Goal: Information Seeking & Learning: Learn about a topic

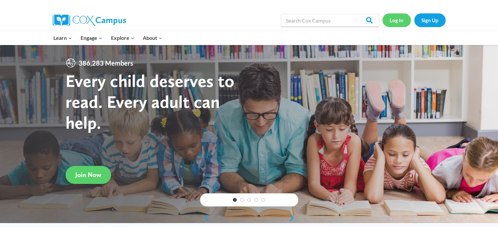
click at [396, 19] on link "Log In" at bounding box center [396, 19] width 28 height 13
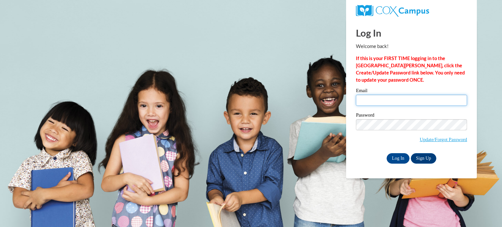
type input "connie.malueg@marion-mustangs.org"
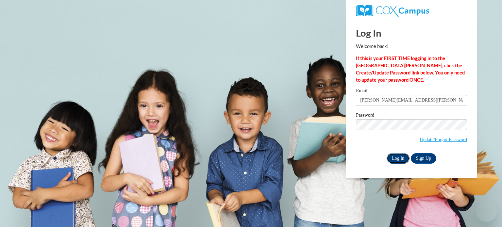
click at [397, 156] on input "Log In" at bounding box center [398, 158] width 23 height 10
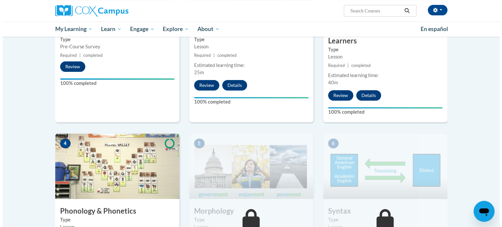
scroll to position [327, 0]
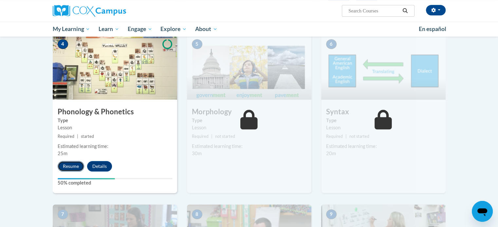
click at [70, 167] on button "Resume" at bounding box center [71, 166] width 26 height 10
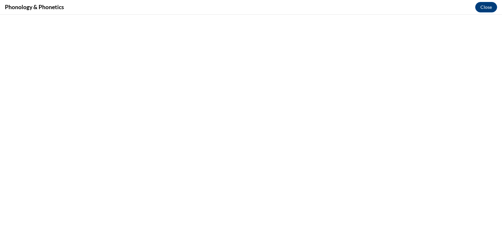
click at [70, 167] on div "Phonology & Phonetics Close" at bounding box center [251, 113] width 502 height 227
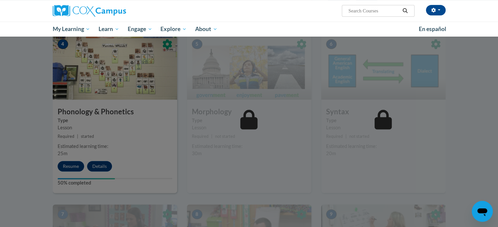
drag, startPoint x: 75, startPoint y: 166, endPoint x: 80, endPoint y: 169, distance: 6.4
click at [80, 169] on div at bounding box center [249, 113] width 498 height 227
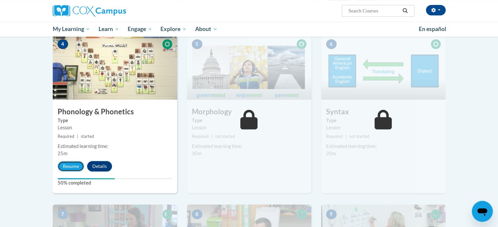
click at [73, 168] on button "Resume" at bounding box center [71, 166] width 26 height 10
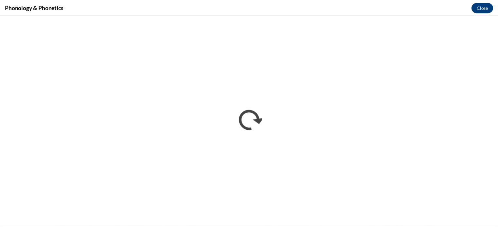
scroll to position [0, 0]
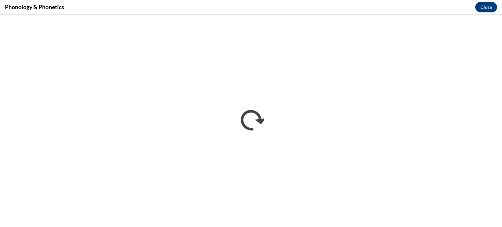
click at [64, 11] on h4 "Phonology & Phonetics" at bounding box center [34, 7] width 59 height 8
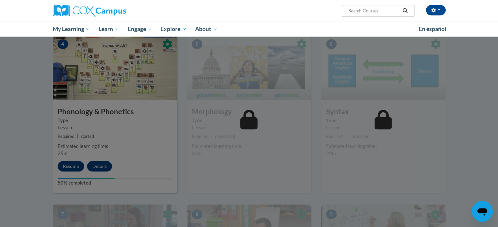
click at [147, 156] on div at bounding box center [249, 113] width 498 height 227
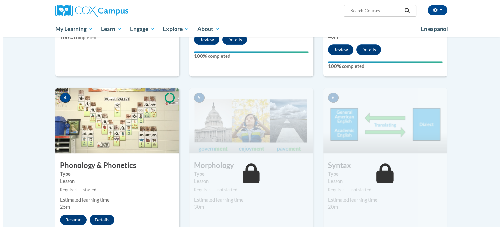
scroll to position [348, 0]
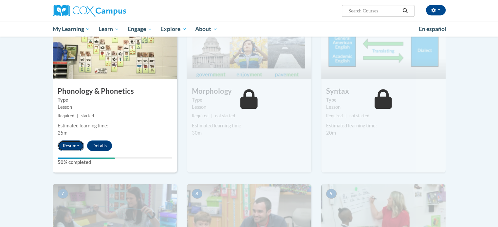
click at [64, 147] on button "Resume" at bounding box center [71, 146] width 26 height 10
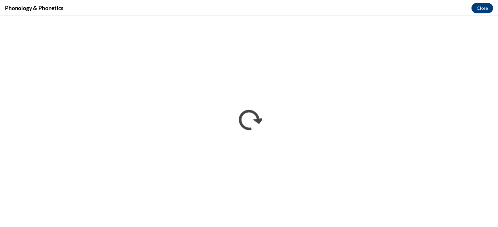
scroll to position [0, 0]
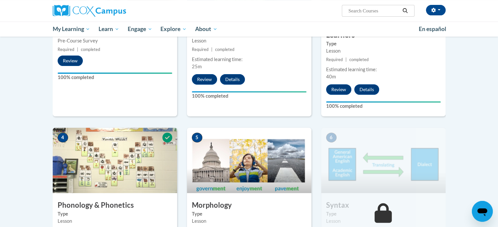
click at [358, 103] on label "100% completed" at bounding box center [383, 106] width 115 height 7
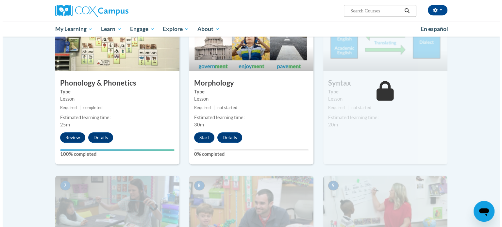
scroll to position [356, 0]
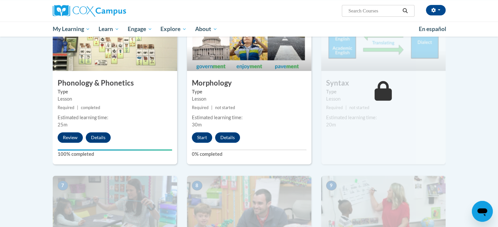
click at [358, 103] on div "6 Syntax Type Lesson Required | not started Estimated learning time: 20m Start …" at bounding box center [383, 85] width 124 height 159
click at [203, 138] on button "Start" at bounding box center [202, 137] width 20 height 10
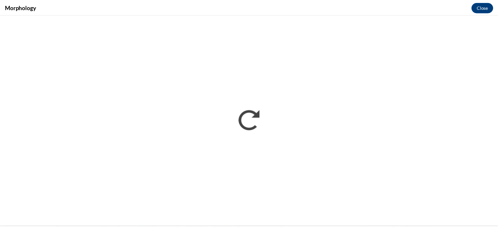
scroll to position [0, 0]
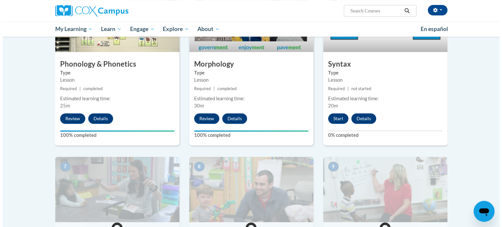
scroll to position [371, 0]
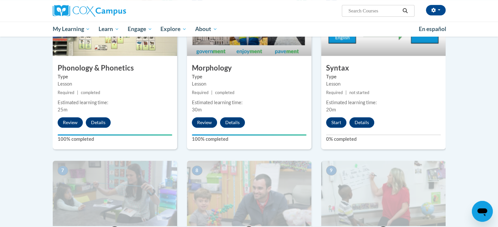
click at [342, 116] on div "6 Syntax Type Lesson Required | not started Estimated learning time: 20m Start …" at bounding box center [383, 70] width 124 height 159
click at [338, 120] on button "Start" at bounding box center [336, 122] width 20 height 10
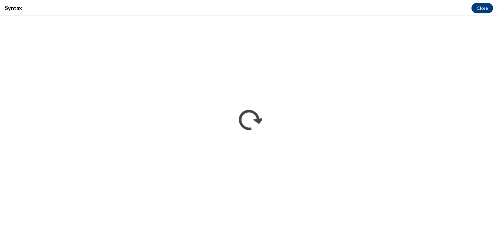
scroll to position [0, 0]
